Goal: Transaction & Acquisition: Purchase product/service

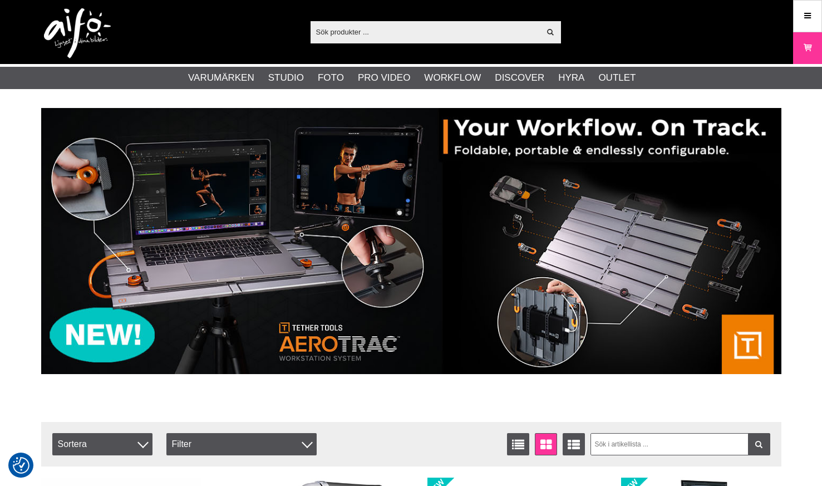
click at [488, 28] on input "text" at bounding box center [426, 31] width 230 height 17
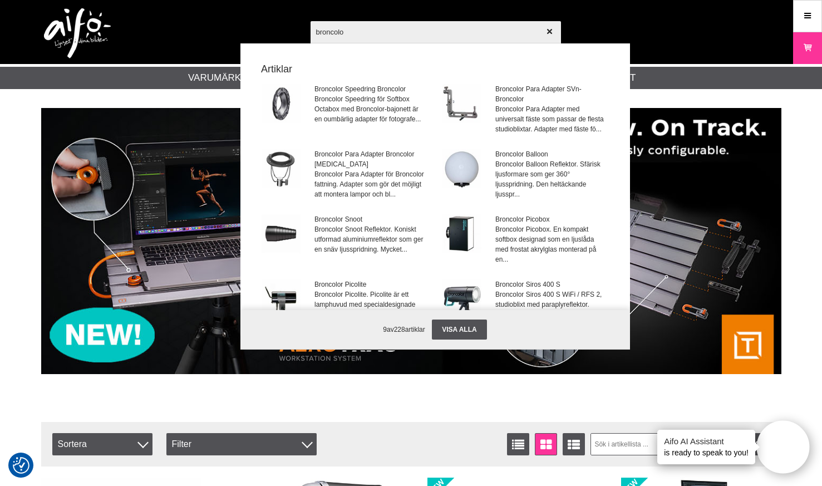
type input "broncolor"
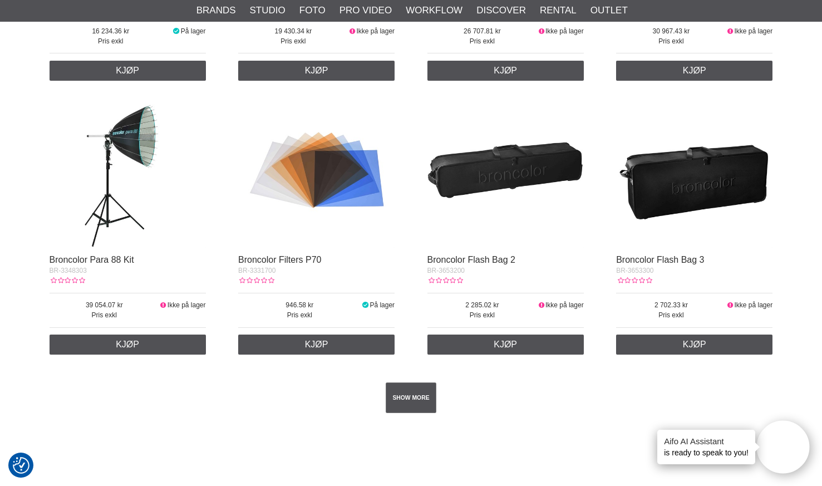
scroll to position [1827, 0]
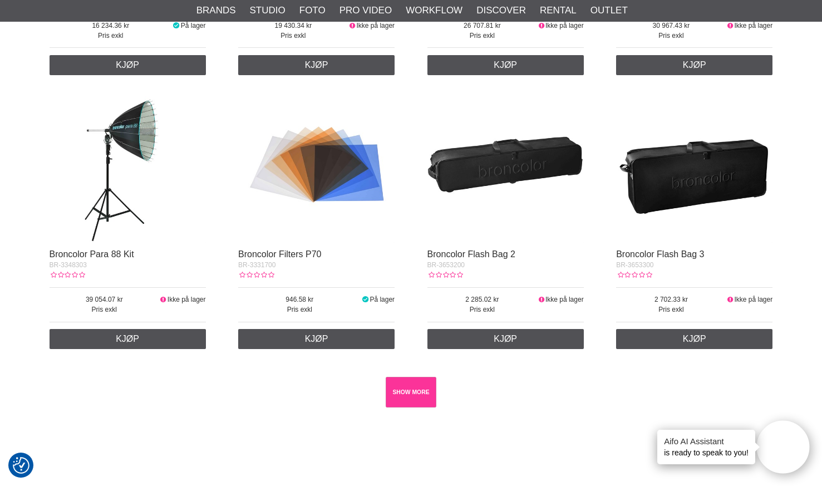
click at [409, 394] on link "SHOW MORE" at bounding box center [411, 392] width 51 height 31
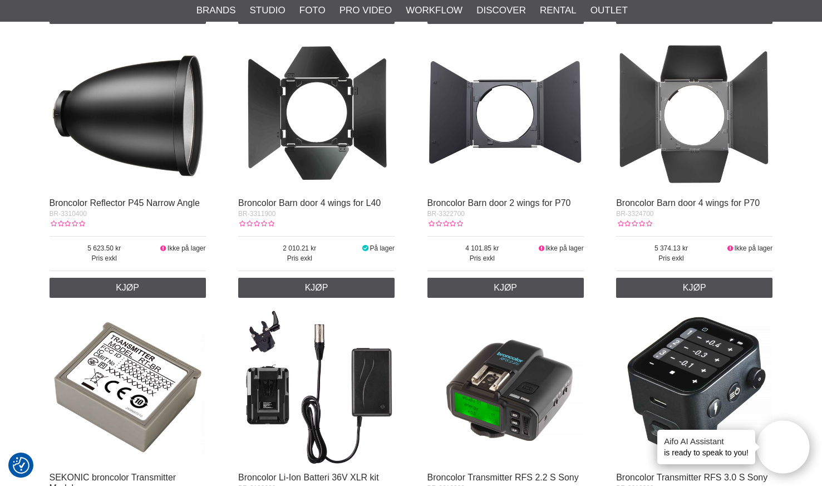
scroll to position [10126, 0]
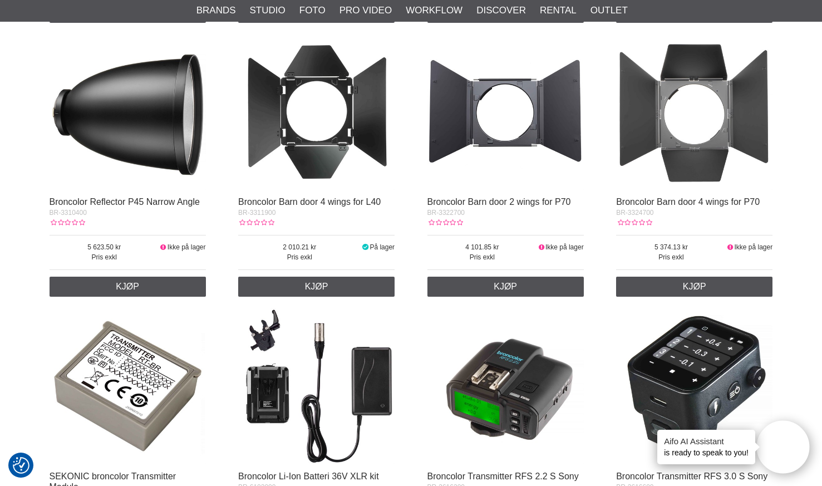
click at [685, 101] on img at bounding box center [694, 112] width 156 height 156
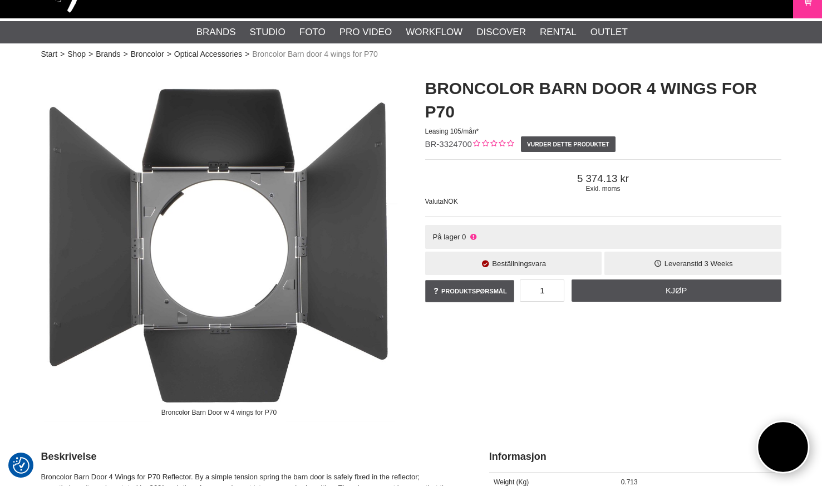
scroll to position [49, 0]
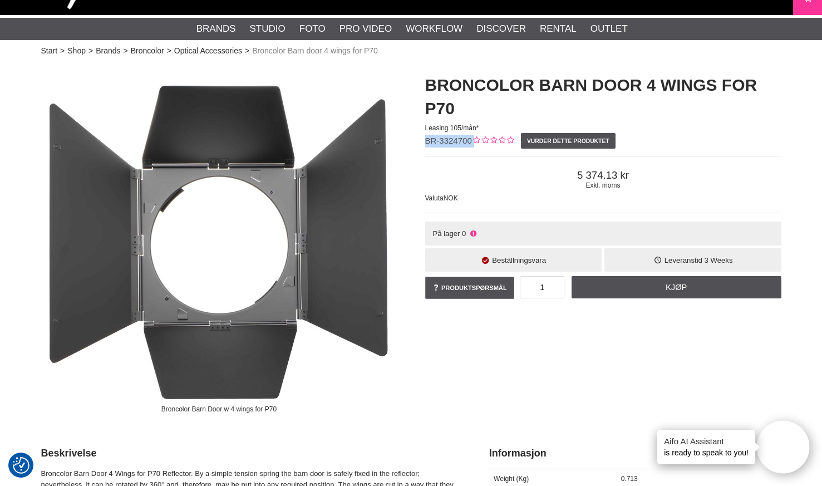
drag, startPoint x: 471, startPoint y: 141, endPoint x: 420, endPoint y: 140, distance: 51.2
click at [420, 140] on div "Broncolor Barn door 4 wings for P70 Leasing 105/mån* BR-3324700 Vurder dette pr…" at bounding box center [603, 187] width 384 height 250
copy div "BR-3324700"
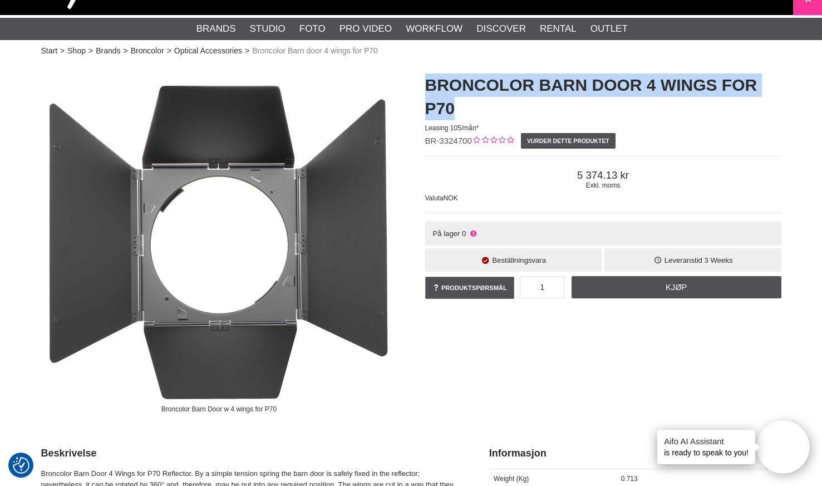
drag, startPoint x: 456, startPoint y: 107, endPoint x: 419, endPoint y: 81, distance: 44.8
click at [419, 81] on div "Broncolor Barn door 4 wings for P70 Leasing 105/mån* BR-3324700 Vurder dette pr…" at bounding box center [603, 187] width 384 height 250
copy h1 "Broncolor Barn door 4 wings for P70"
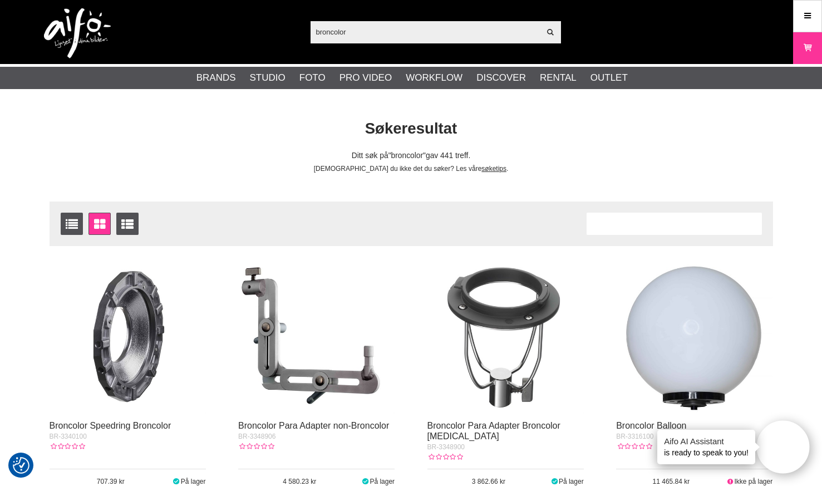
click at [351, 30] on input "broncolor" at bounding box center [426, 31] width 230 height 17
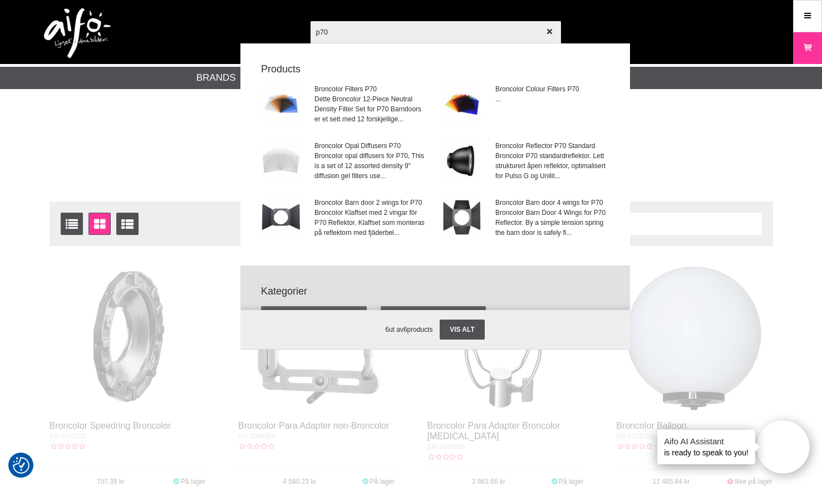
type input "p70"
click at [540, 151] on div at bounding box center [411, 243] width 822 height 486
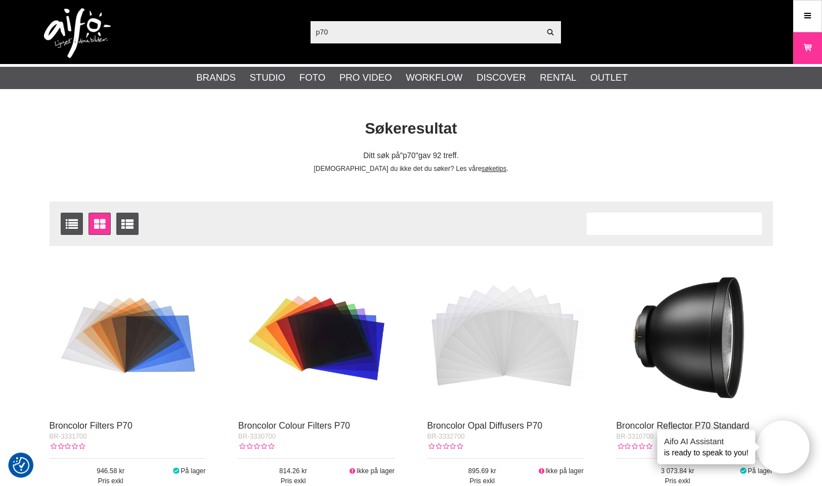
click at [670, 344] on img at bounding box center [694, 335] width 156 height 156
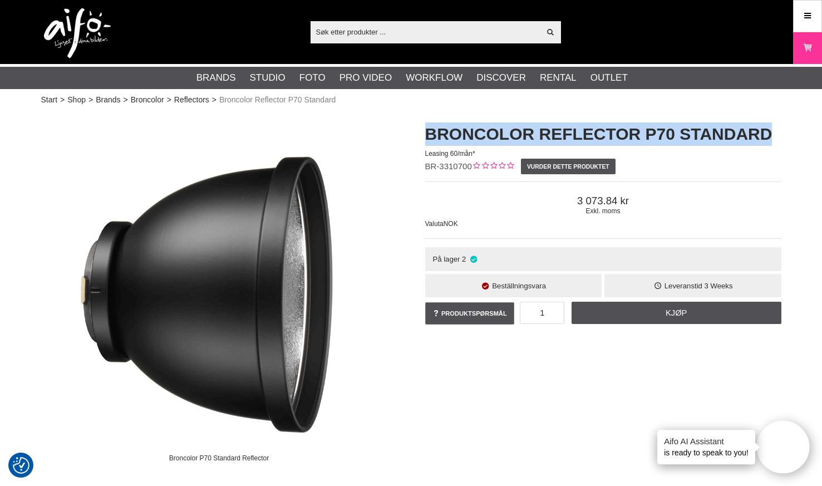
drag, startPoint x: 426, startPoint y: 130, endPoint x: 780, endPoint y: 136, distance: 354.6
click at [780, 136] on h1 "Broncolor Reflector P70 Standard" at bounding box center [603, 133] width 356 height 23
copy h1 "Broncolor Reflector P70 Standard"
